Goal: Task Accomplishment & Management: Use online tool/utility

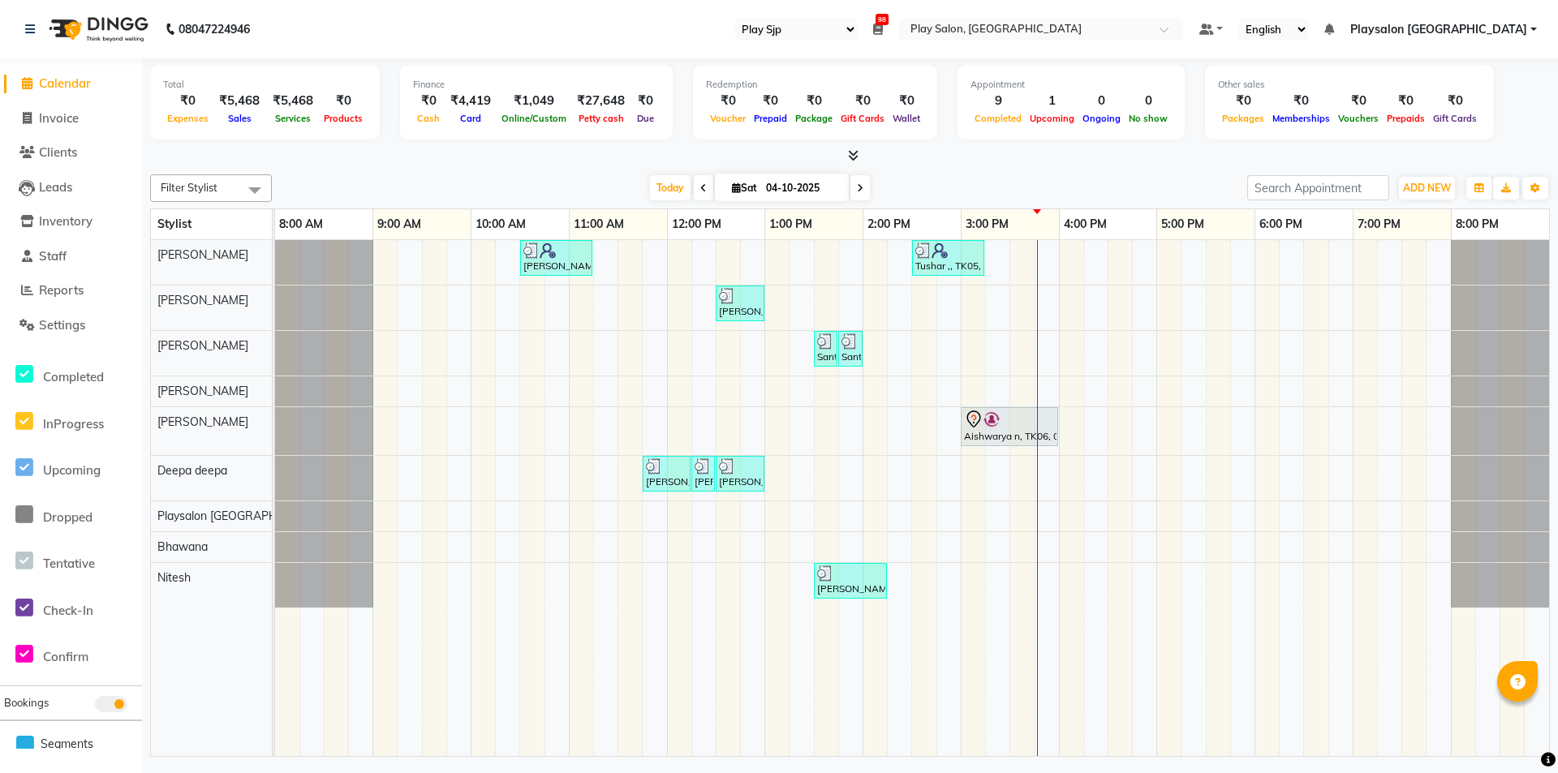
select select "94"
click at [1008, 419] on div at bounding box center [1009, 419] width 91 height 19
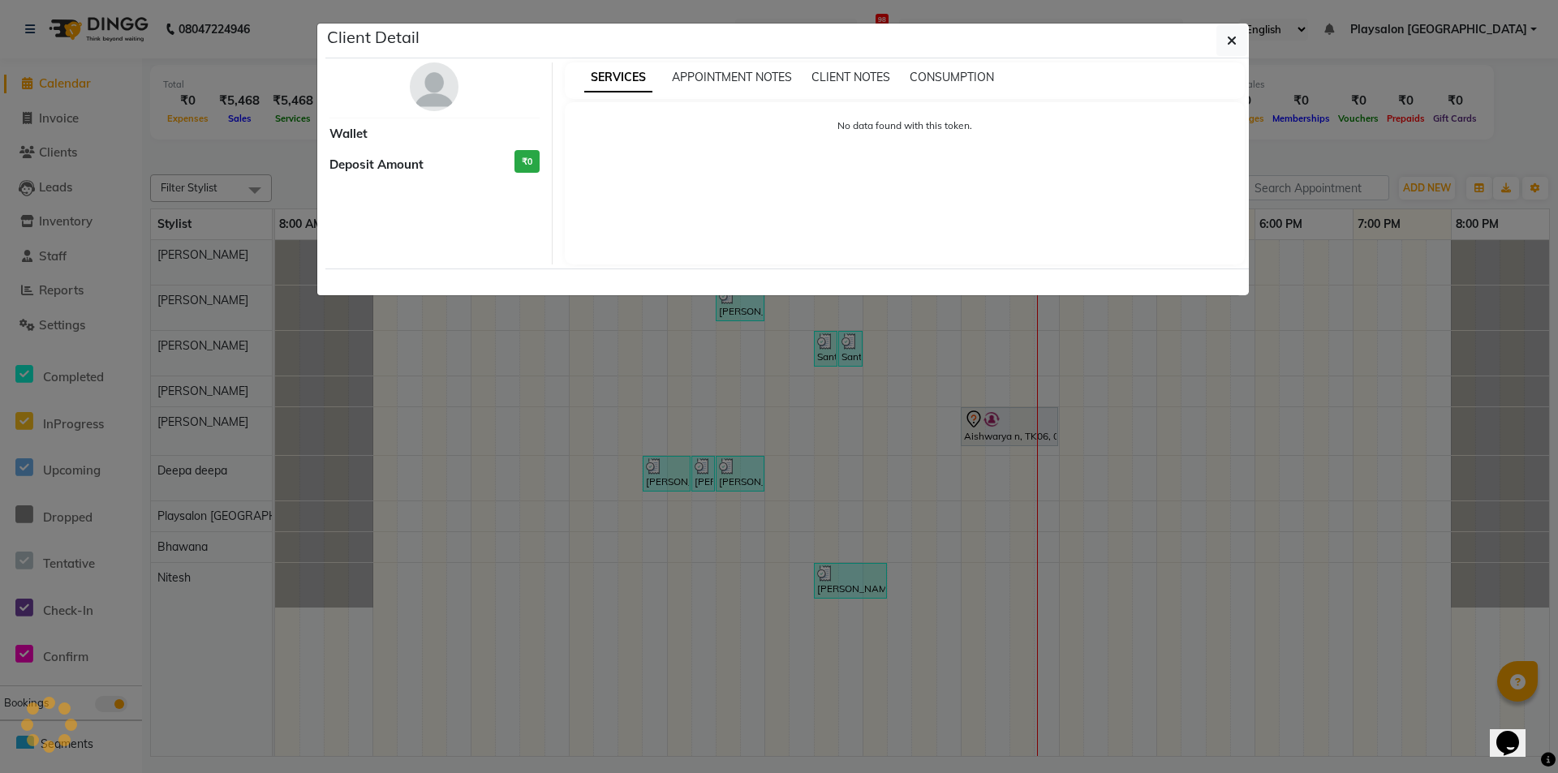
select select "7"
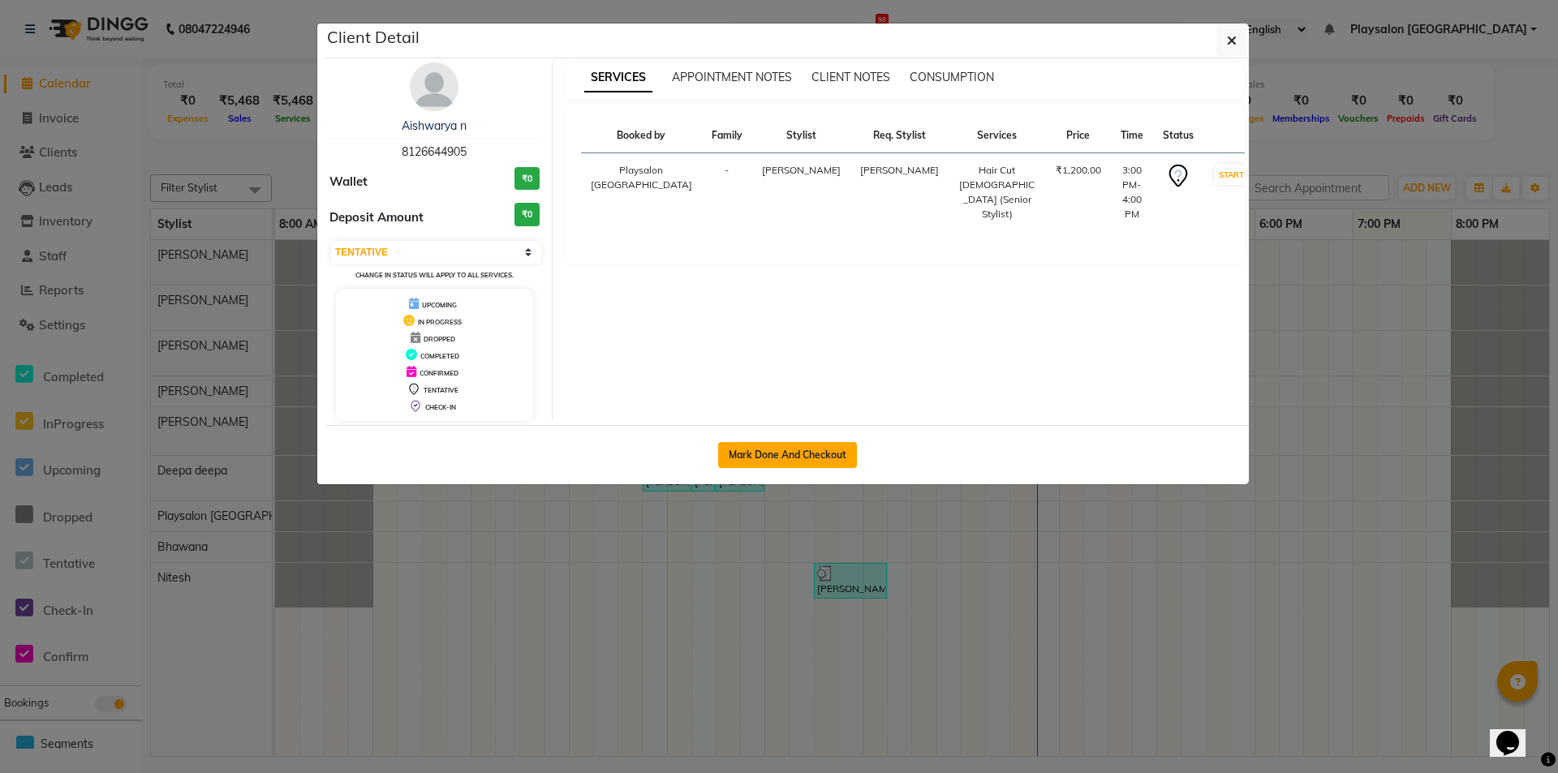
click at [832, 459] on button "Mark Done And Checkout" at bounding box center [787, 455] width 139 height 26
select select "service"
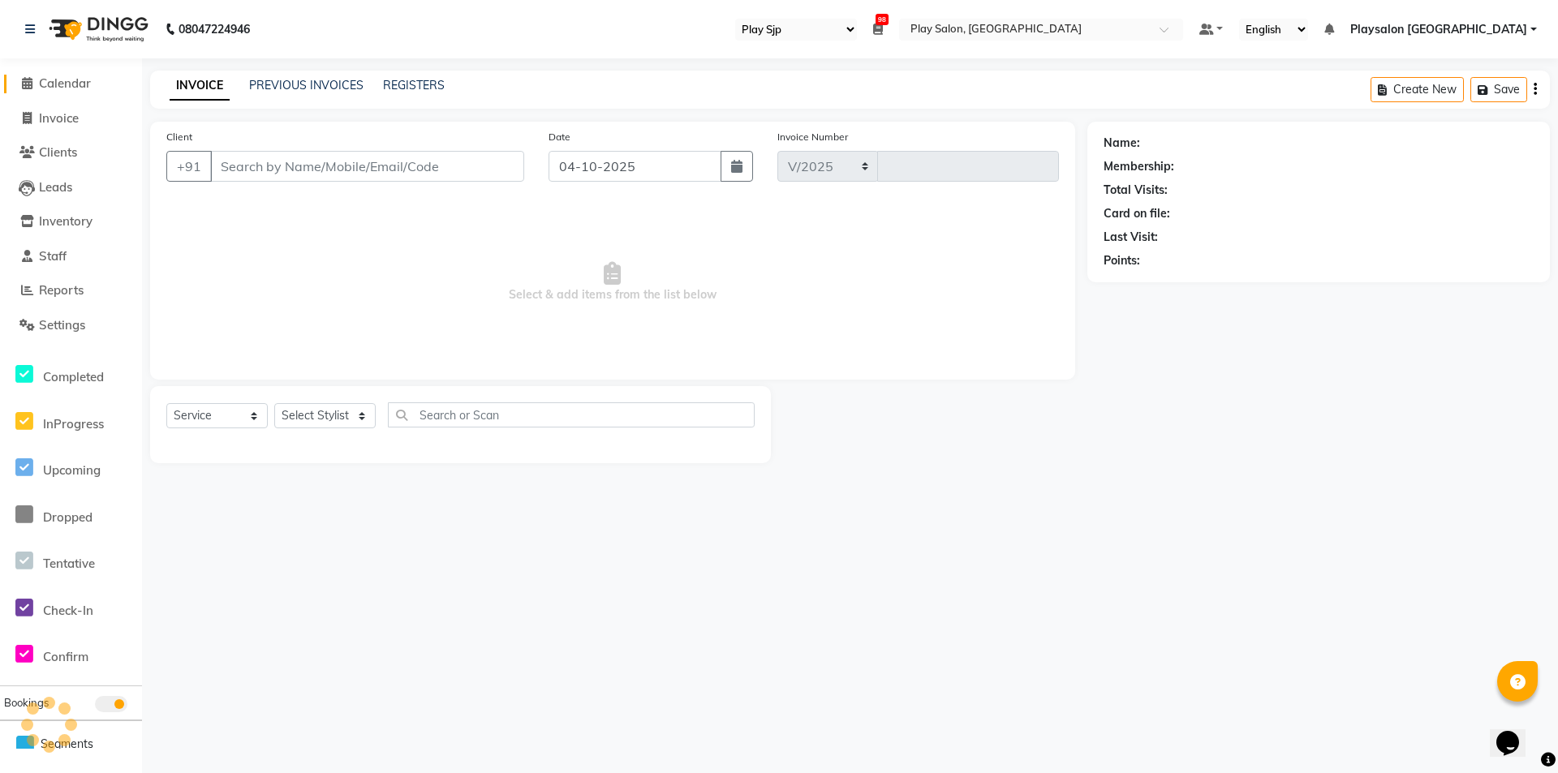
select select "8308"
type input "0836"
select select "product"
select select "80387"
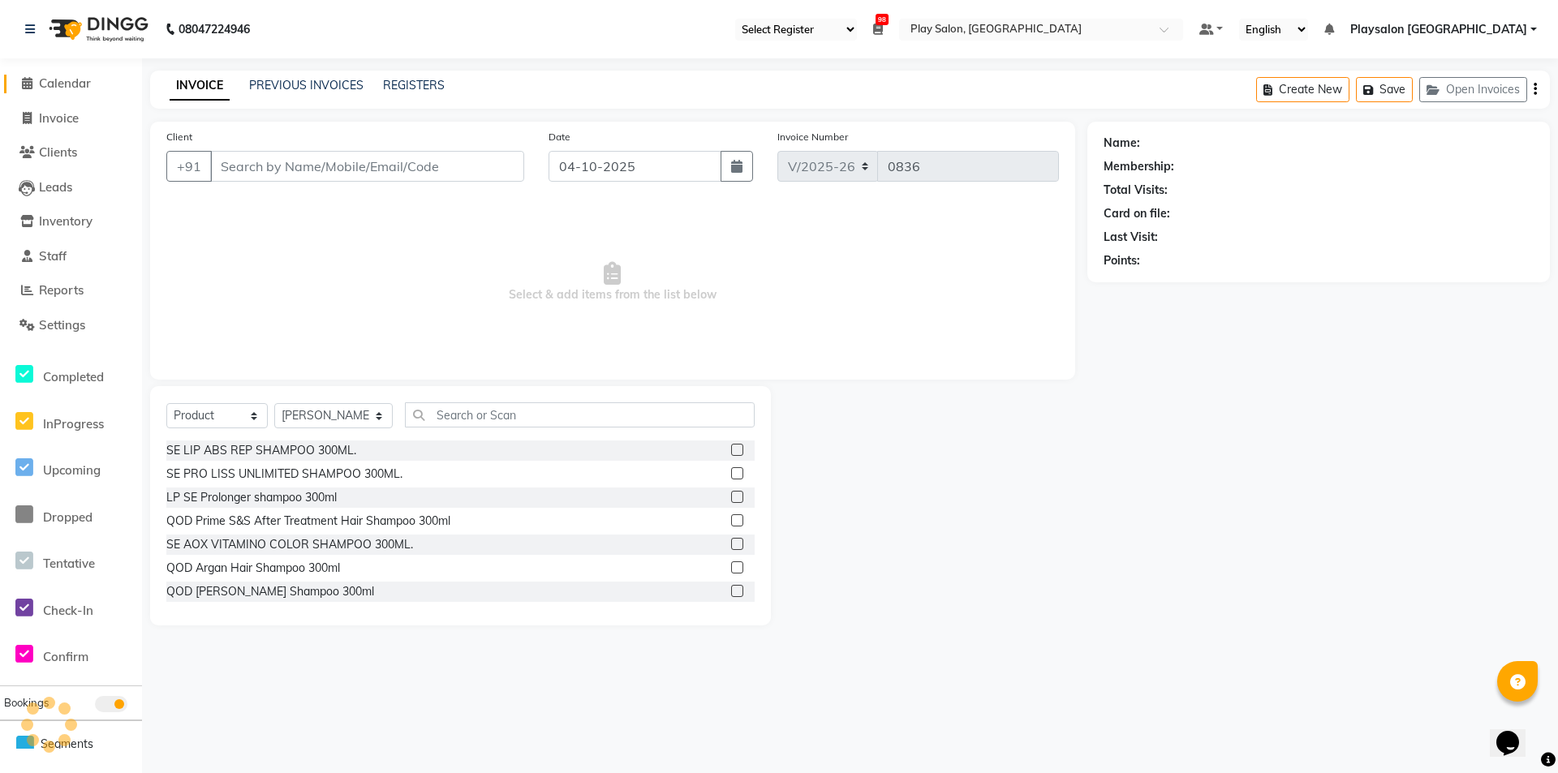
type input "8126644905"
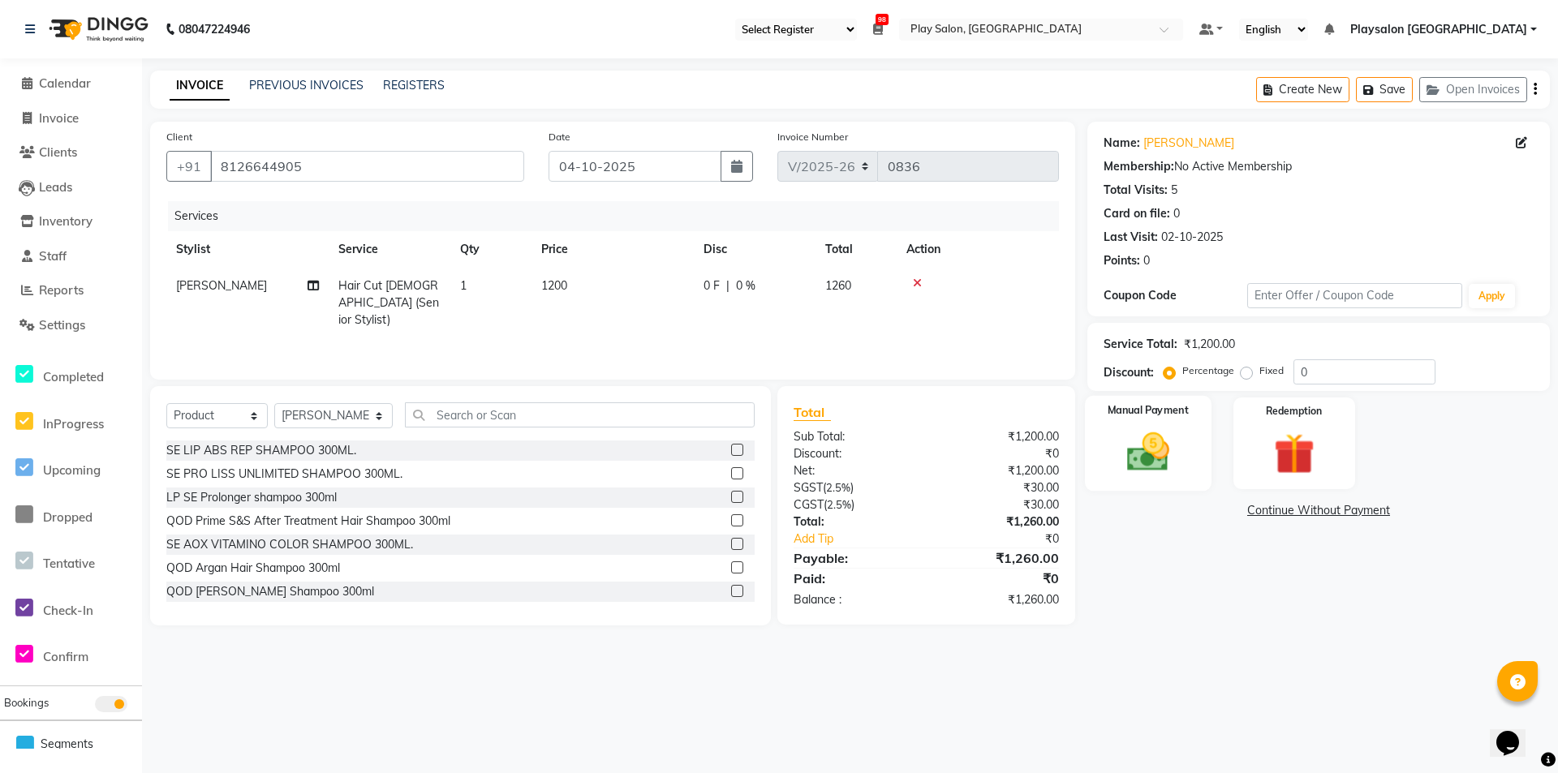
click at [1180, 436] on img at bounding box center [1148, 452] width 70 height 49
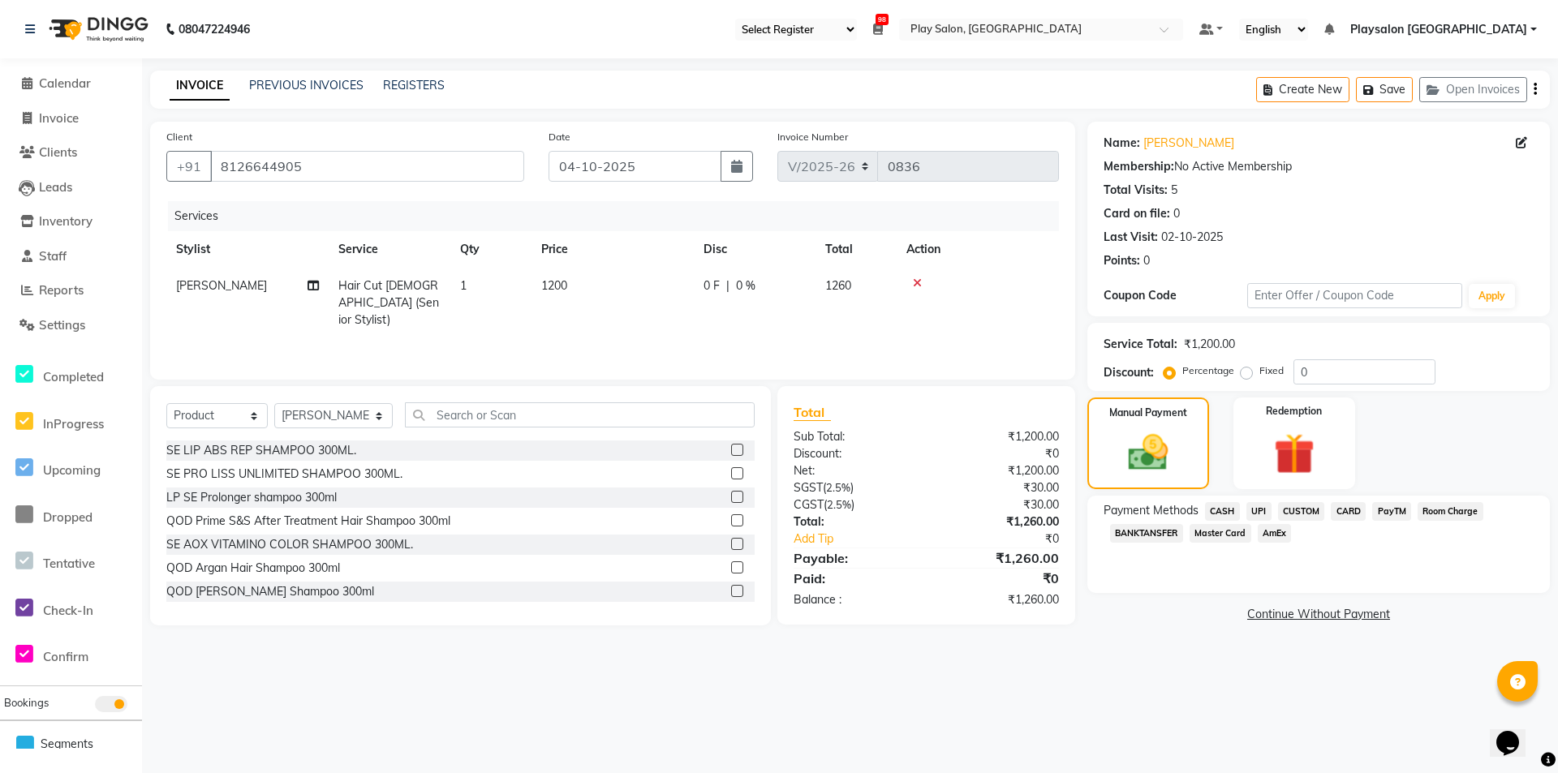
click at [1264, 513] on span "UPI" at bounding box center [1258, 511] width 25 height 19
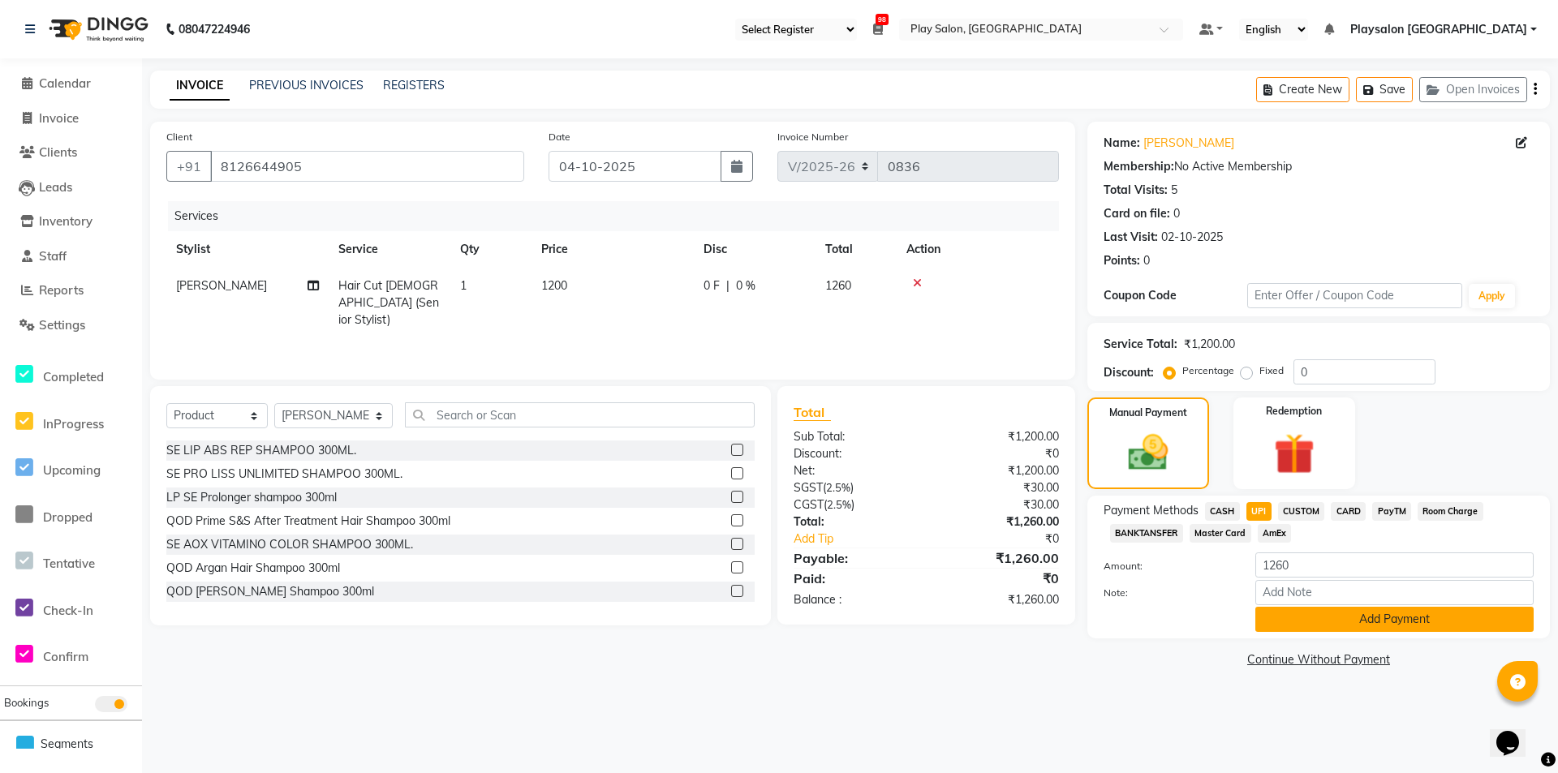
click at [1372, 617] on button "Add Payment" at bounding box center [1394, 619] width 278 height 25
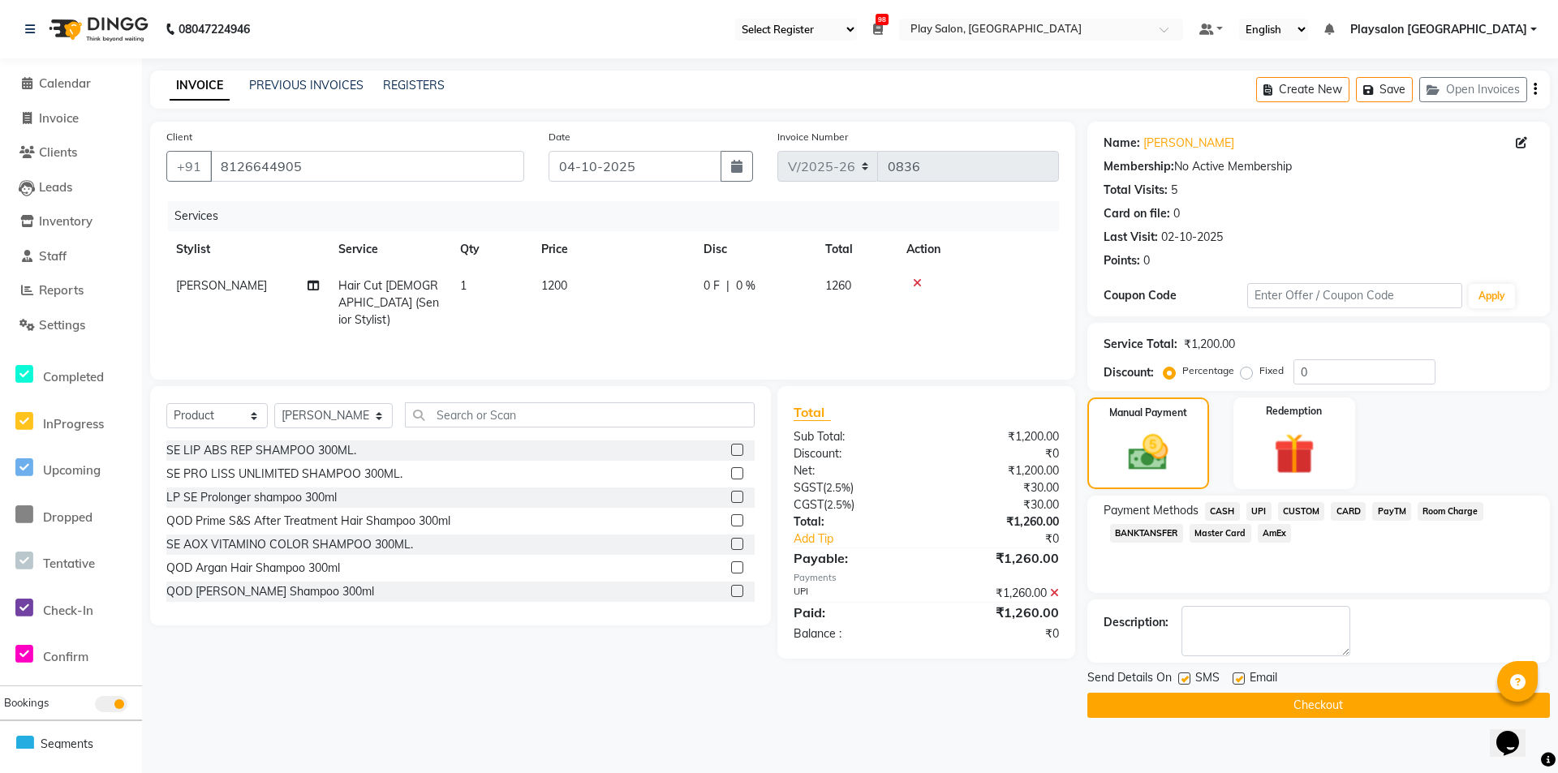
click at [1241, 681] on label at bounding box center [1238, 679] width 12 height 12
click at [1241, 681] on input "checkbox" at bounding box center [1237, 679] width 11 height 11
checkbox input "false"
click at [1180, 674] on label at bounding box center [1184, 679] width 12 height 12
click at [1180, 674] on input "checkbox" at bounding box center [1183, 679] width 11 height 11
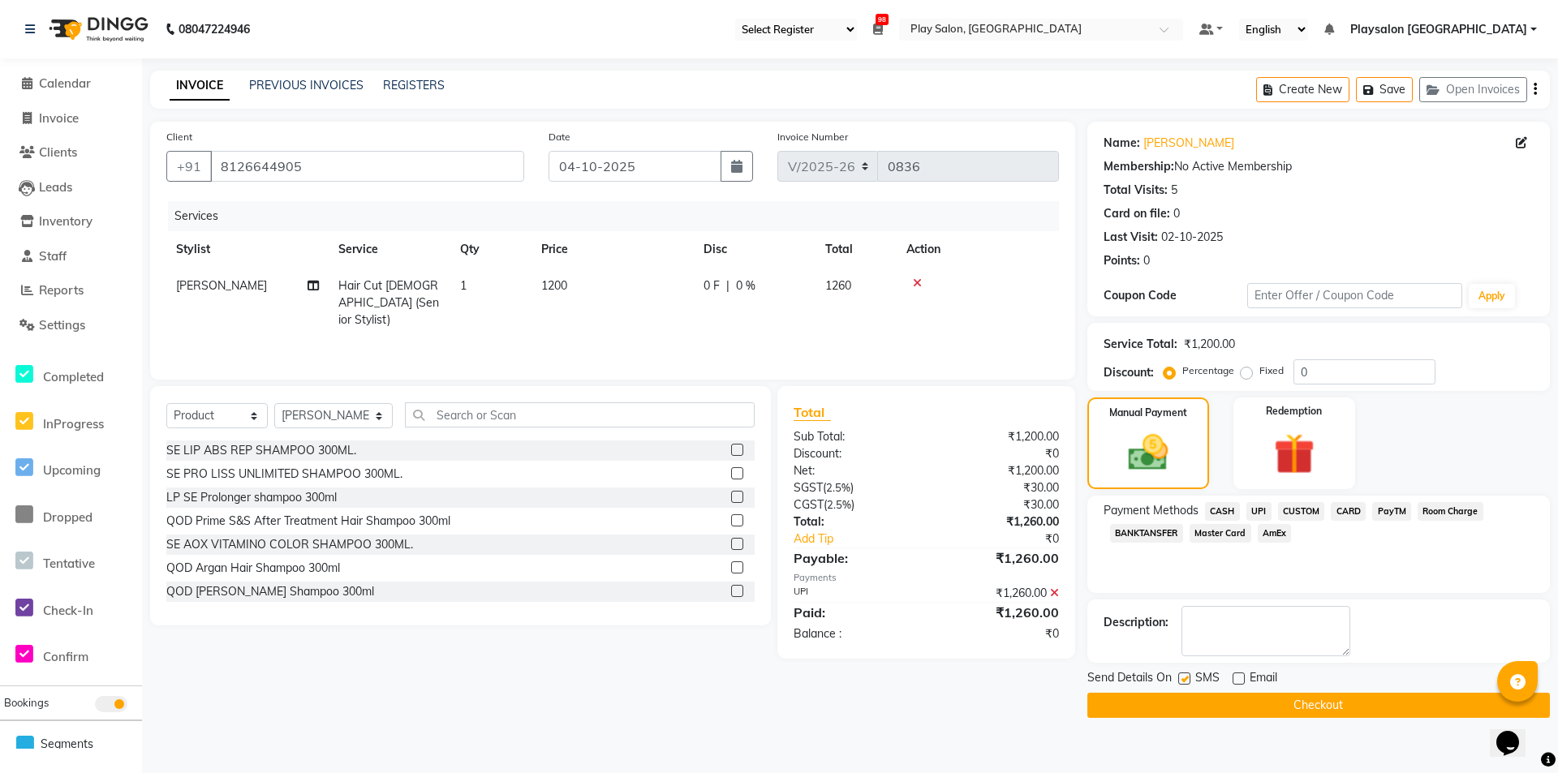
checkbox input "false"
click at [1310, 707] on button "Checkout" at bounding box center [1318, 705] width 462 height 25
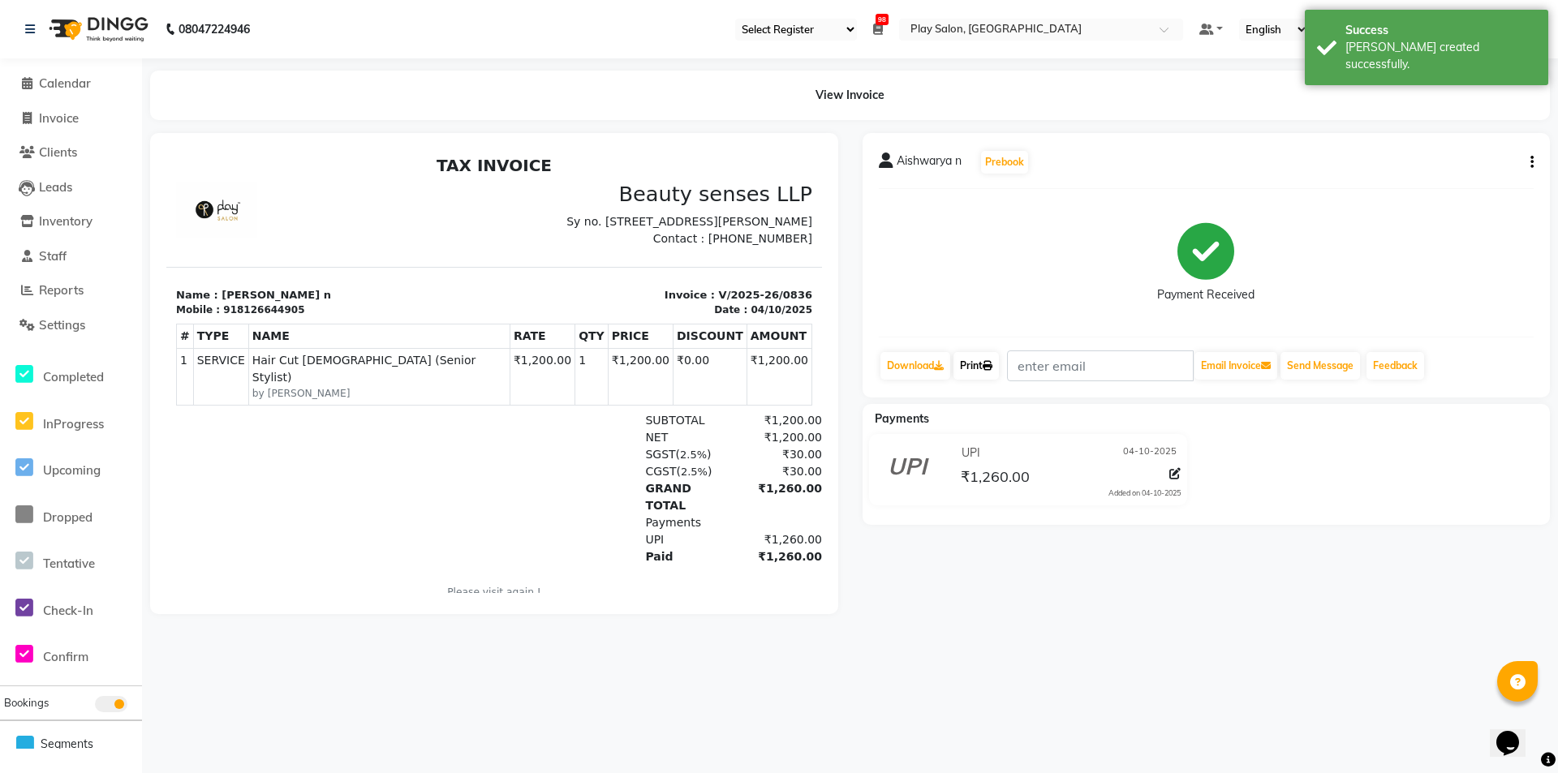
click at [975, 373] on link "Print" at bounding box center [975, 366] width 45 height 28
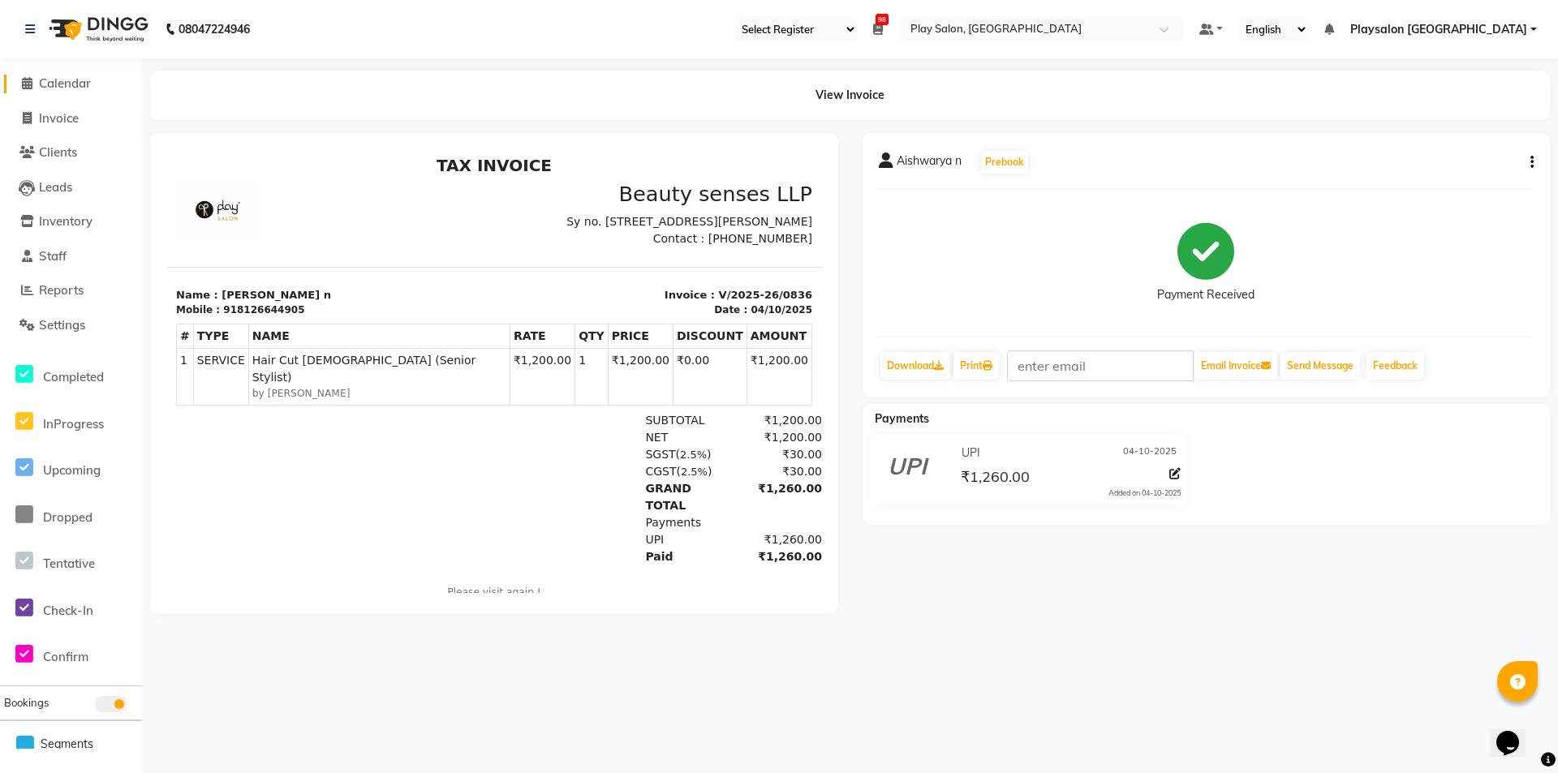
click at [65, 87] on span "Calendar" at bounding box center [65, 82] width 52 height 15
